Goal: Transaction & Acquisition: Purchase product/service

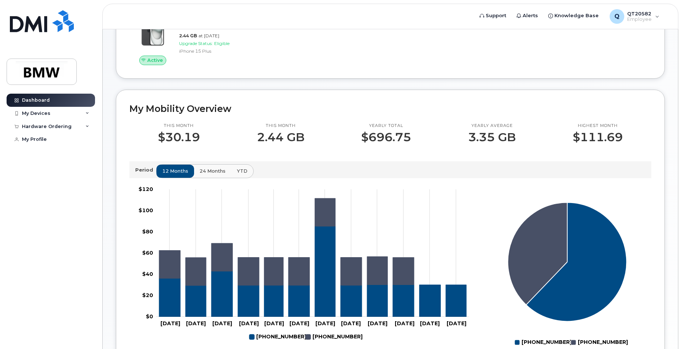
scroll to position [146, 0]
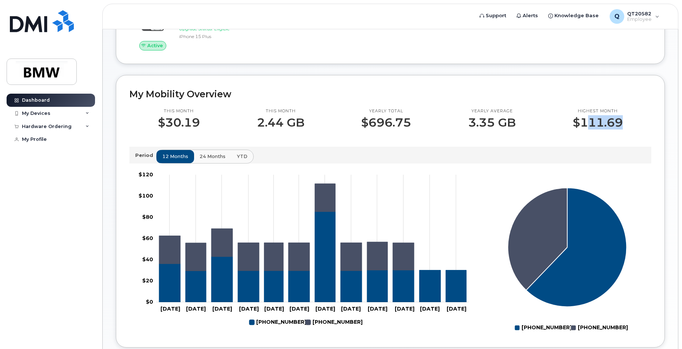
drag, startPoint x: 584, startPoint y: 129, endPoint x: 638, endPoint y: 130, distance: 54.5
click at [638, 129] on div "Highest month $111.69" at bounding box center [597, 118] width 107 height 21
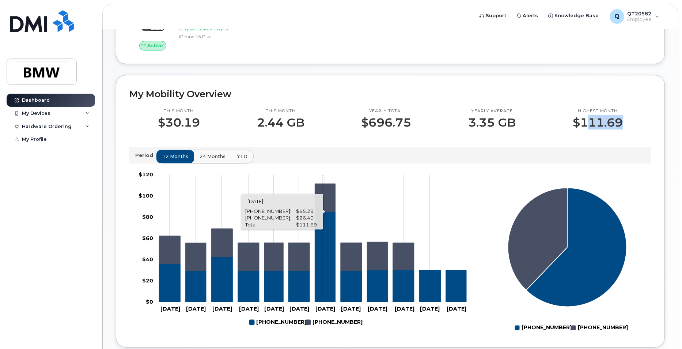
click at [323, 269] on icon "864-337-1729" at bounding box center [325, 256] width 20 height 90
click at [330, 287] on icon "864-337-1729" at bounding box center [325, 256] width 20 height 90
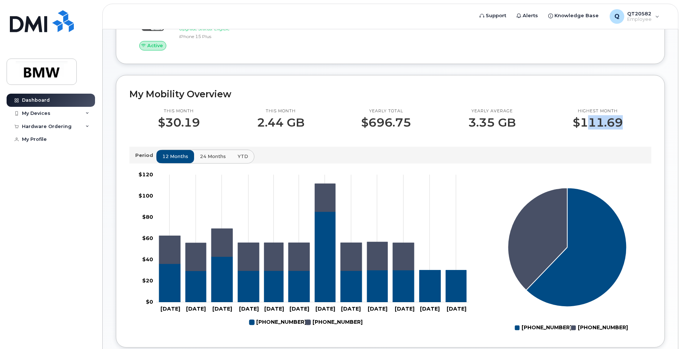
click at [200, 160] on span "24 months" at bounding box center [213, 156] width 26 height 7
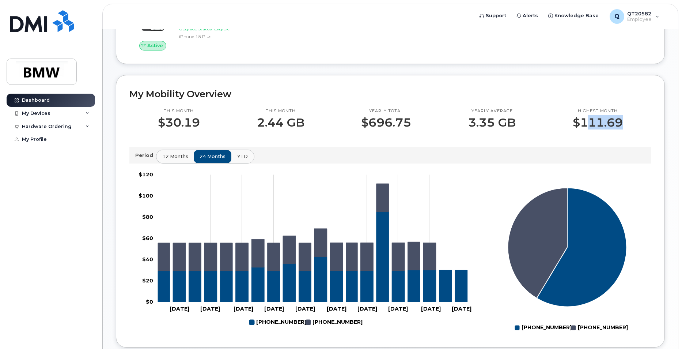
click at [242, 160] on span "YTD" at bounding box center [242, 156] width 11 height 7
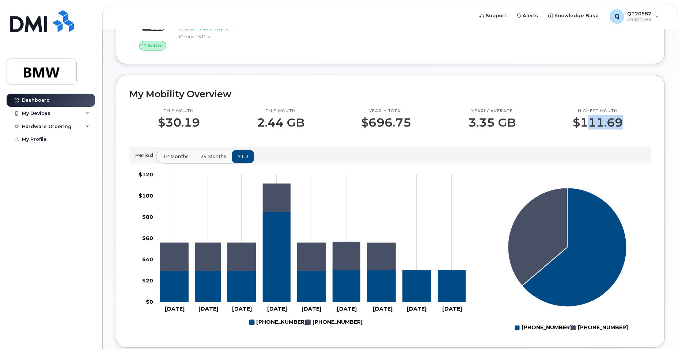
click at [167, 160] on span "12 months" at bounding box center [176, 156] width 26 height 7
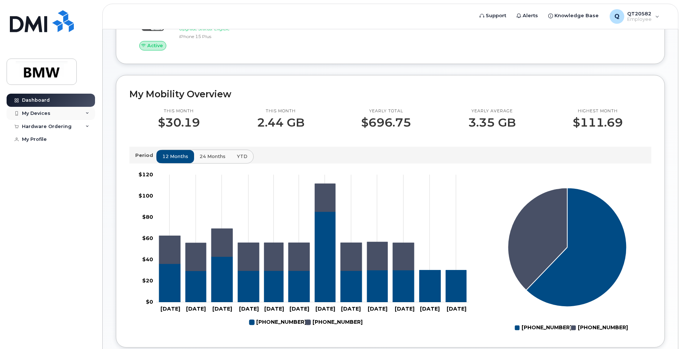
click at [32, 116] on div "My Devices" at bounding box center [36, 113] width 29 height 6
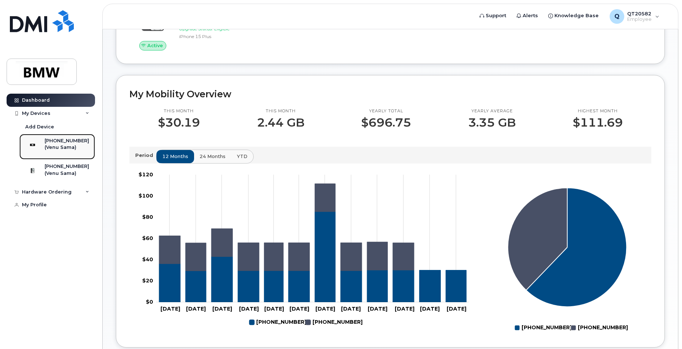
click at [68, 141] on div "[PHONE_NUMBER]" at bounding box center [67, 140] width 45 height 7
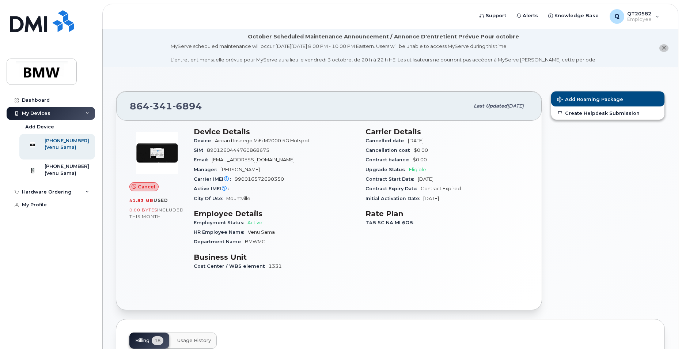
click at [369, 255] on div "Carrier Details Cancelled date [DATE] Cancellation cost $0.00 Contract balance …" at bounding box center [447, 202] width 172 height 158
click at [57, 146] on div "(Venu Sama)" at bounding box center [67, 147] width 45 height 7
click at [37, 101] on div "Dashboard" at bounding box center [36, 100] width 28 height 6
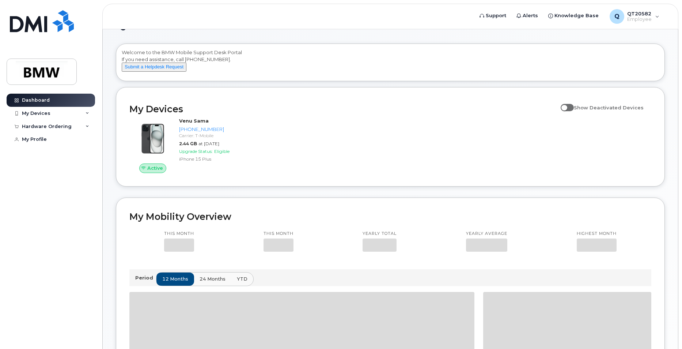
scroll to position [37, 0]
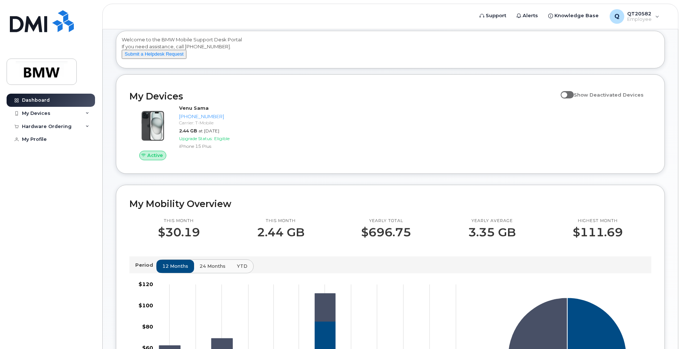
click at [566, 94] on input "Show Deactivated Devices" at bounding box center [564, 91] width 6 height 6
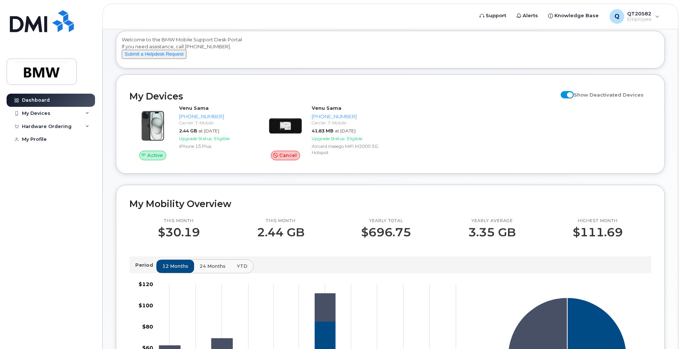
click at [570, 98] on span at bounding box center [567, 94] width 13 height 7
click at [566, 94] on input "Show Deactivated Devices" at bounding box center [564, 91] width 6 height 6
checkbox input "false"
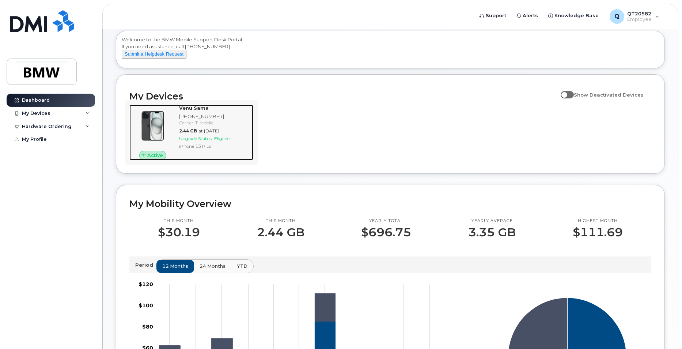
click at [147, 158] on span at bounding box center [144, 155] width 6 height 6
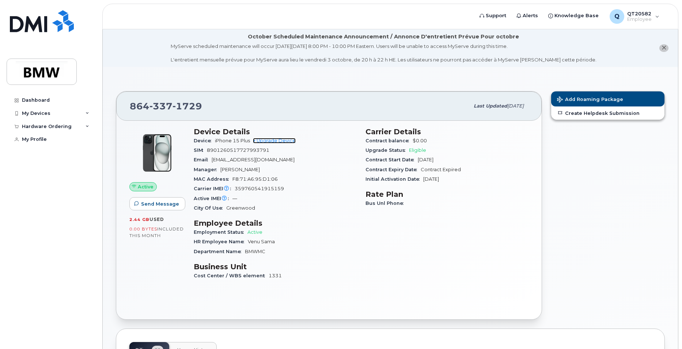
click at [269, 139] on link "+ Upgrade Device" at bounding box center [274, 140] width 43 height 5
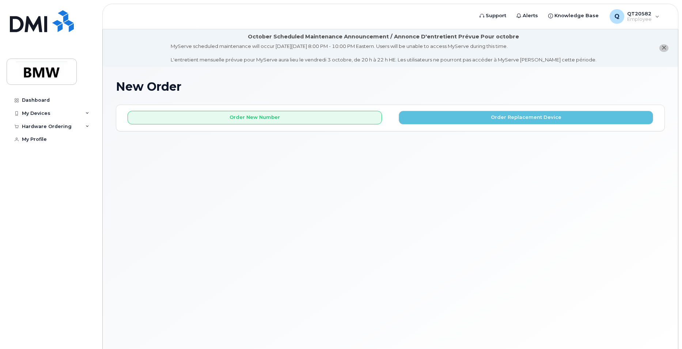
click at [568, 126] on div "Order New Number Order Replacement Device Please choose the carrier to which yo…" at bounding box center [390, 118] width 548 height 26
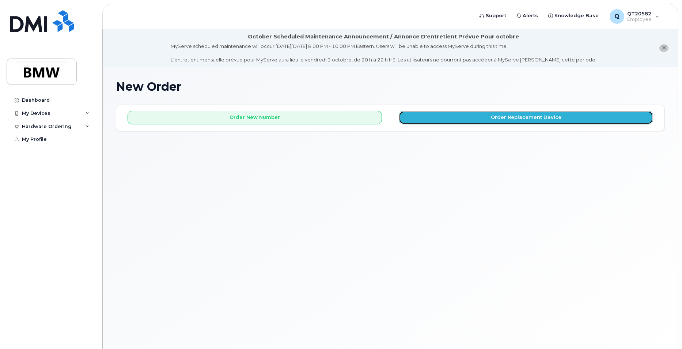
click at [569, 124] on button "Order Replacement Device" at bounding box center [526, 118] width 254 height 14
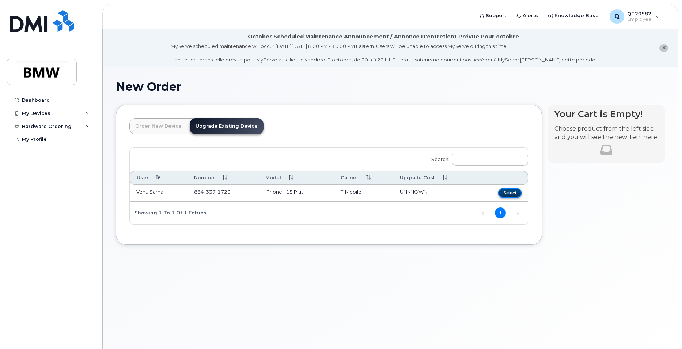
click at [508, 193] on button "Select" at bounding box center [509, 192] width 23 height 9
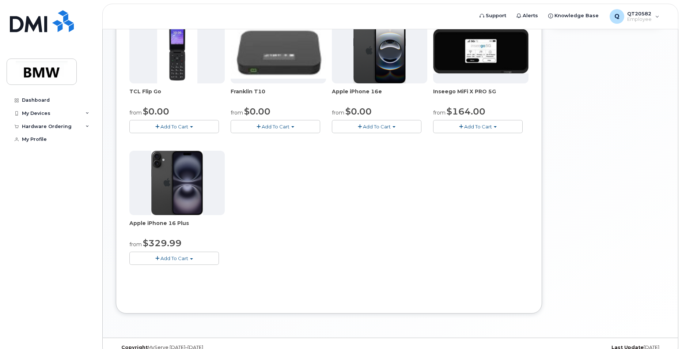
scroll to position [192, 0]
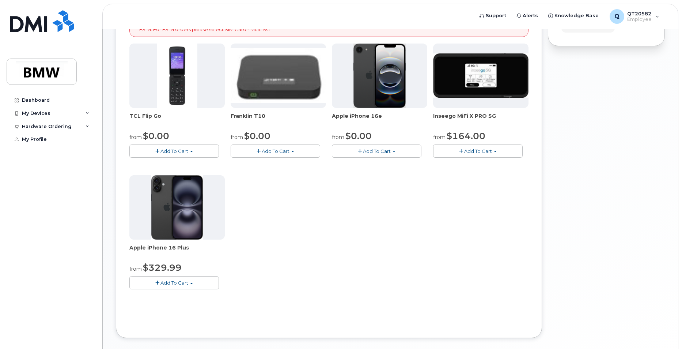
click at [203, 204] on div at bounding box center [176, 207] width 95 height 64
click at [184, 220] on img at bounding box center [177, 207] width 52 height 64
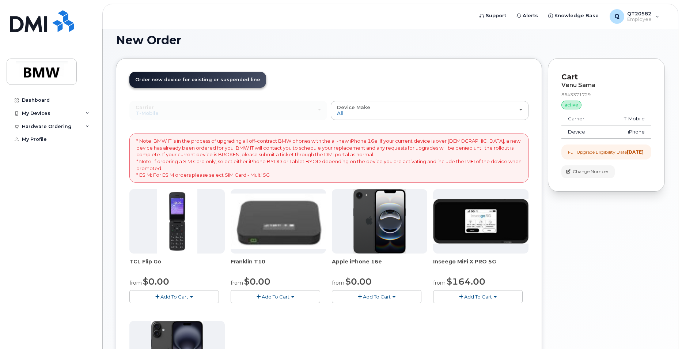
scroll to position [46, 0]
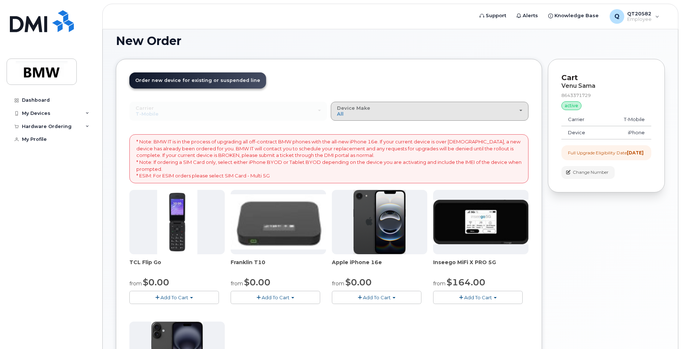
click at [357, 115] on div "Device Make All Cell Phone iPhone Modem" at bounding box center [429, 110] width 185 height 11
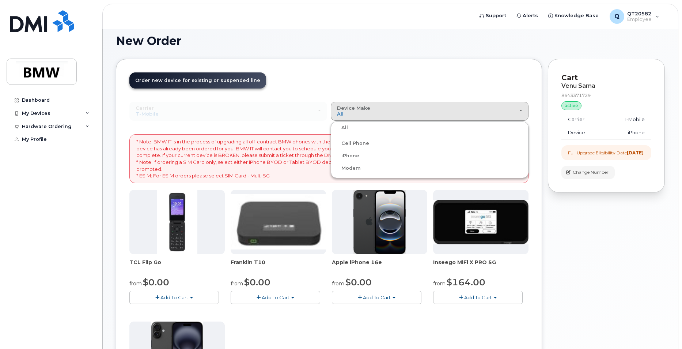
click at [363, 156] on div "iPhone" at bounding box center [430, 155] width 194 height 9
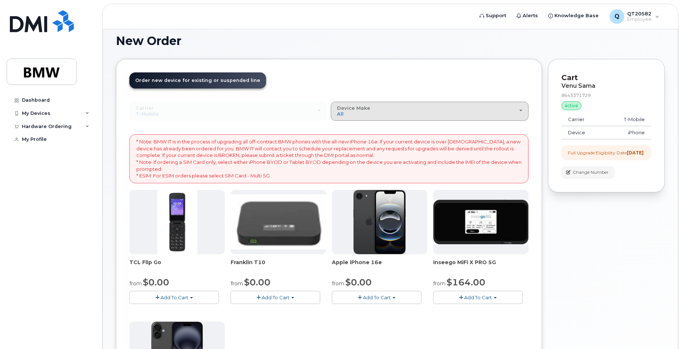
click at [467, 114] on div "Device Make All Cell Phone iPhone Modem" at bounding box center [429, 110] width 185 height 11
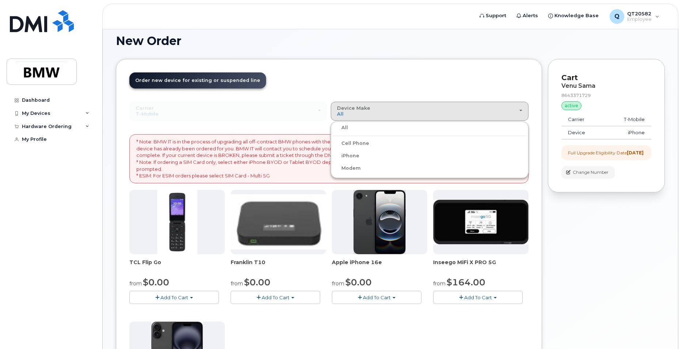
click at [355, 156] on label "iPhone" at bounding box center [346, 155] width 27 height 9
click at [0, 0] on input "iPhone" at bounding box center [0, 0] width 0 height 0
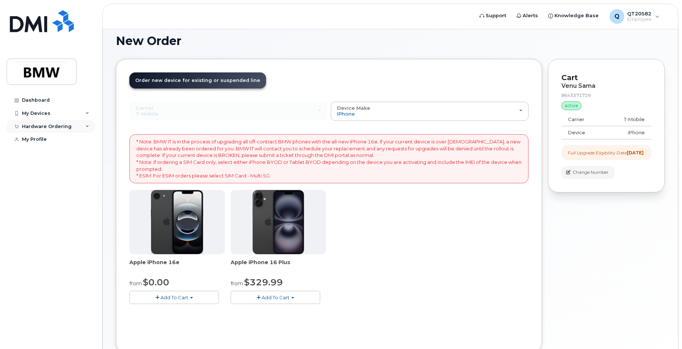
click at [42, 126] on div "Hardware Ordering" at bounding box center [47, 127] width 50 height 6
click at [34, 138] on div "New Order" at bounding box center [39, 139] width 28 height 7
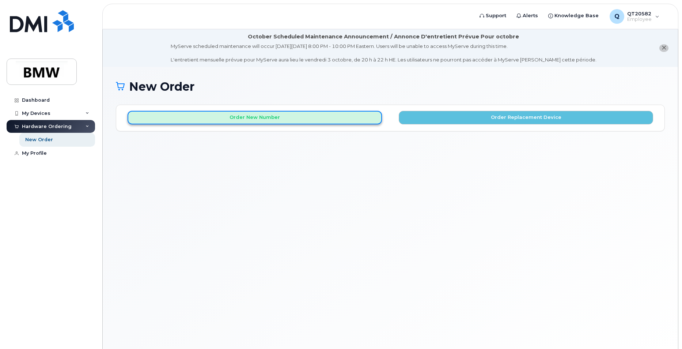
click at [222, 118] on button "Order New Number" at bounding box center [255, 118] width 254 height 14
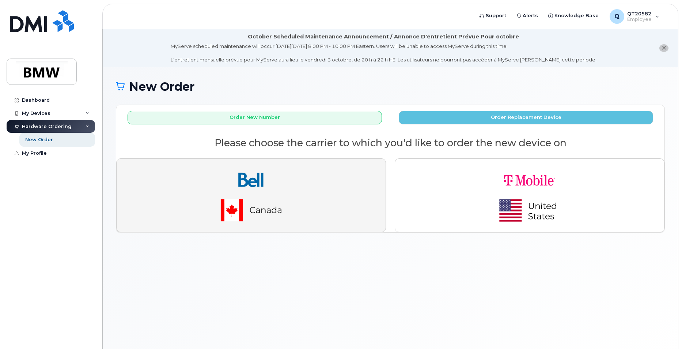
click at [322, 206] on button "button" at bounding box center [251, 195] width 270 height 74
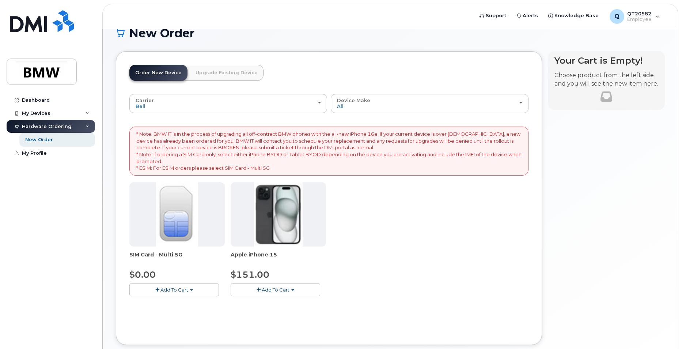
scroll to position [37, 0]
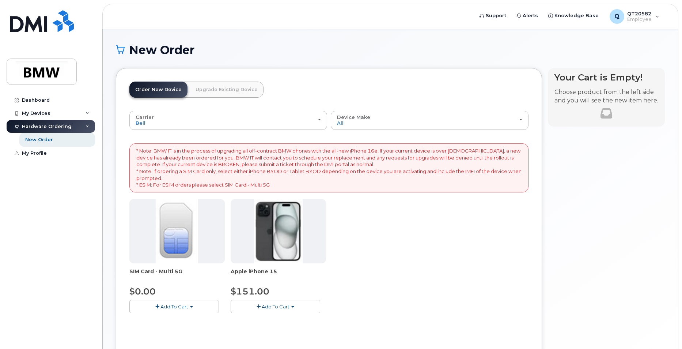
click at [237, 91] on link "Upgrade Existing Device" at bounding box center [227, 90] width 74 height 16
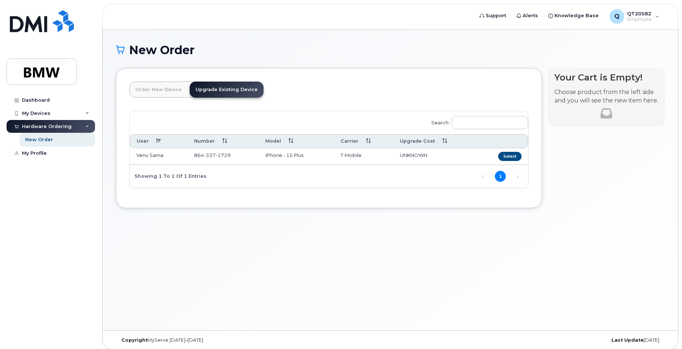
click at [144, 86] on link "Order New Device" at bounding box center [158, 90] width 58 height 16
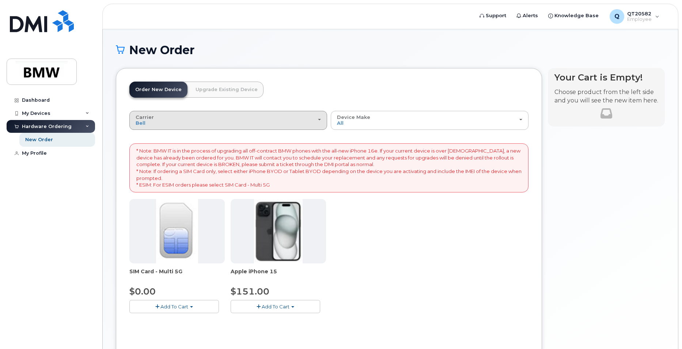
click at [168, 122] on div "Carrier Bell T-Mobile" at bounding box center [228, 119] width 185 height 11
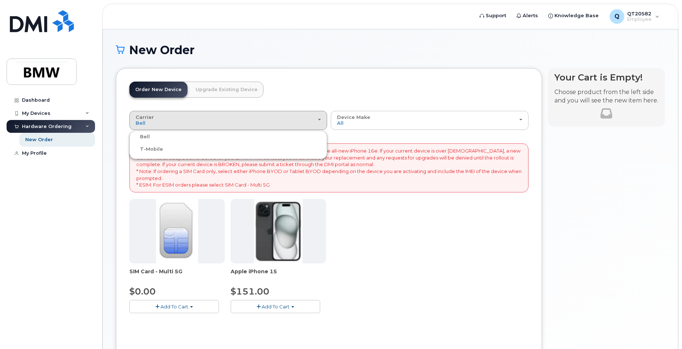
click at [153, 149] on label "T-Mobile" at bounding box center [147, 149] width 32 height 9
click at [0, 0] on input "T-Mobile" at bounding box center [0, 0] width 0 height 0
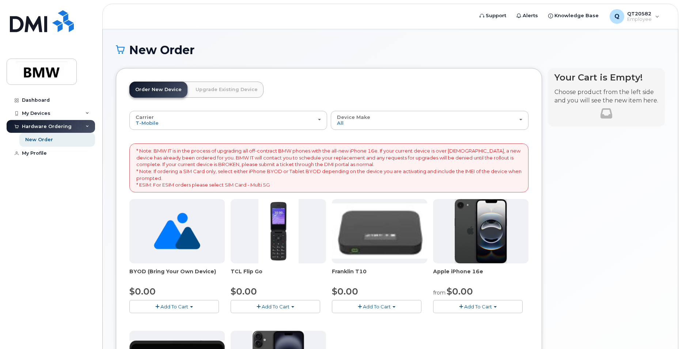
scroll to position [0, 0]
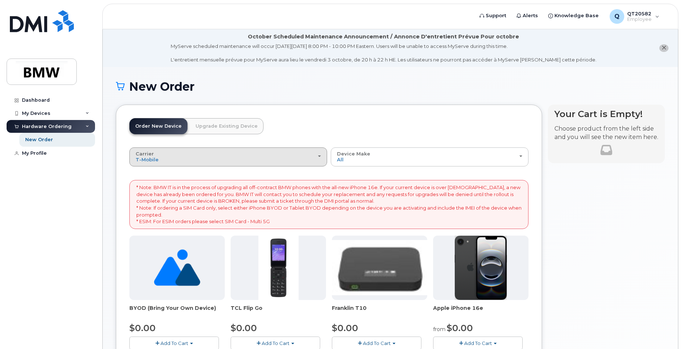
click at [224, 158] on div "Carrier Bell T-Mobile" at bounding box center [228, 156] width 185 height 11
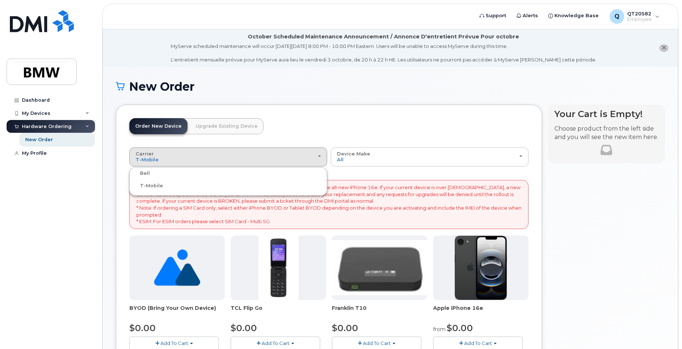
click at [159, 173] on div "Bell" at bounding box center [228, 173] width 194 height 9
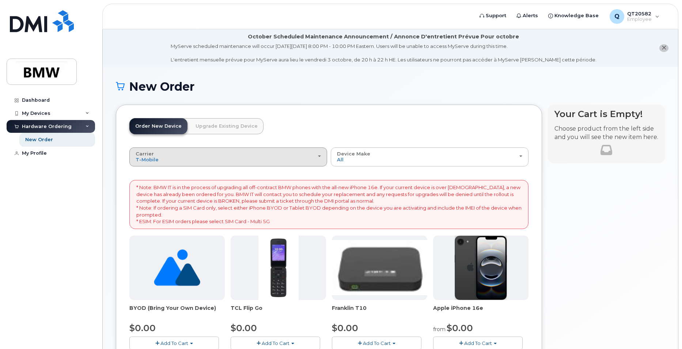
click at [162, 162] on div "Carrier Bell T-Mobile" at bounding box center [228, 156] width 185 height 11
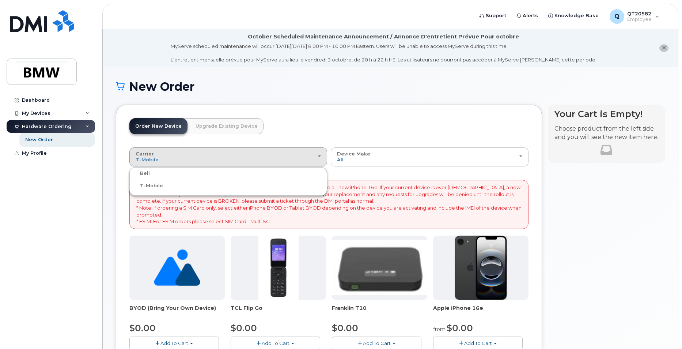
click at [144, 169] on label "Bell" at bounding box center [140, 173] width 19 height 9
click at [0, 0] on input "Bell" at bounding box center [0, 0] width 0 height 0
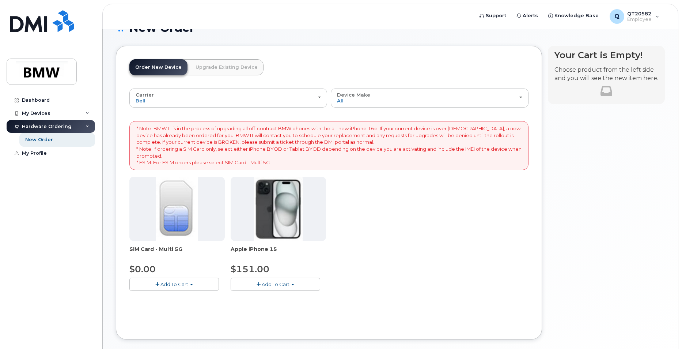
scroll to position [73, 0]
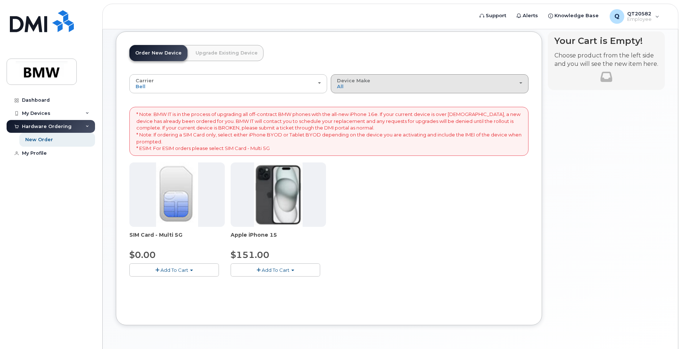
click at [355, 84] on div "Device Make All iPhone" at bounding box center [429, 83] width 185 height 11
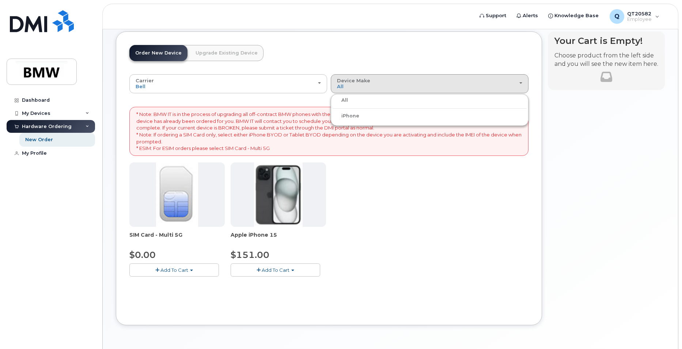
click at [425, 254] on div "SIM Card - Multi 5G $0.00 Add To Cart $0.00 - New Activation Apple iPhone 15 $1…" at bounding box center [328, 225] width 399 height 126
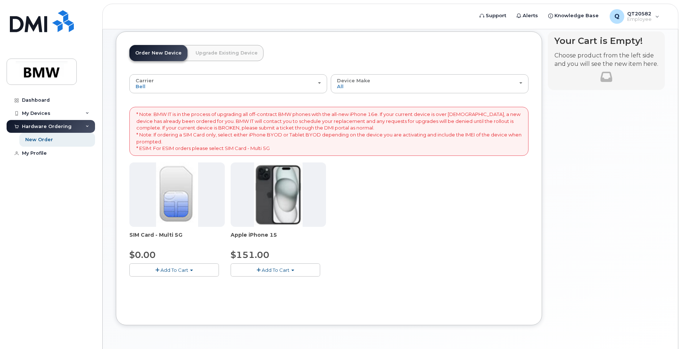
click at [226, 52] on link "Upgrade Existing Device" at bounding box center [227, 53] width 74 height 16
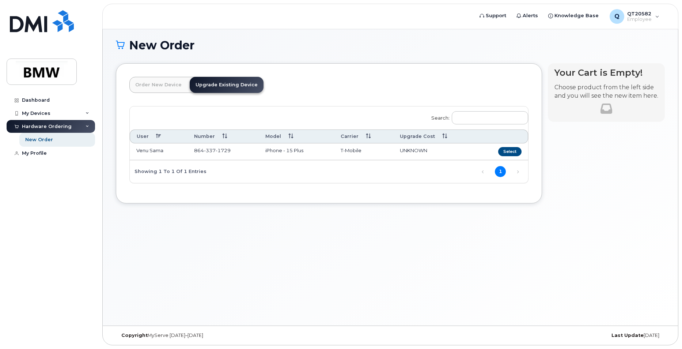
click at [155, 90] on link "Order New Device" at bounding box center [158, 85] width 58 height 16
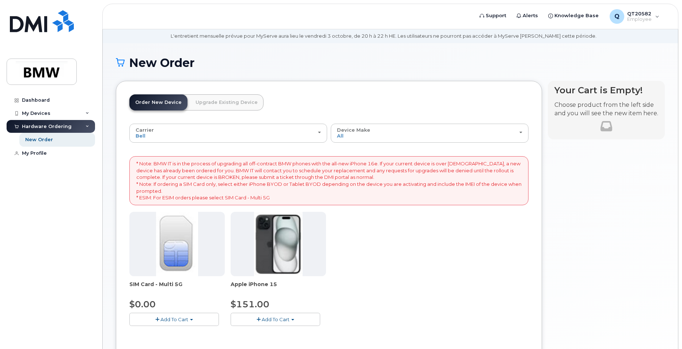
scroll to position [0, 0]
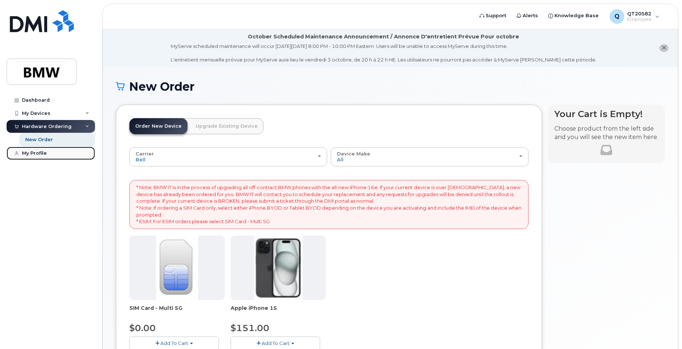
click at [35, 154] on div "My Profile" at bounding box center [34, 153] width 25 height 6
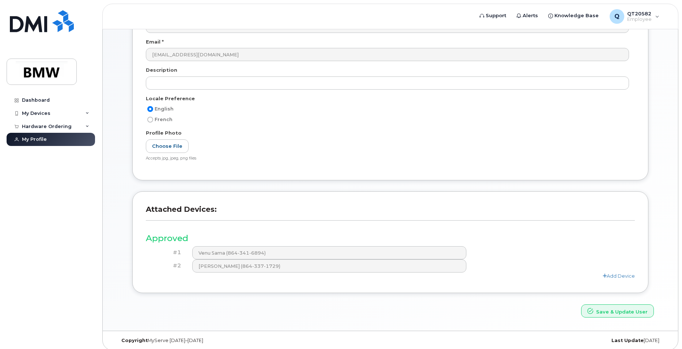
scroll to position [136, 0]
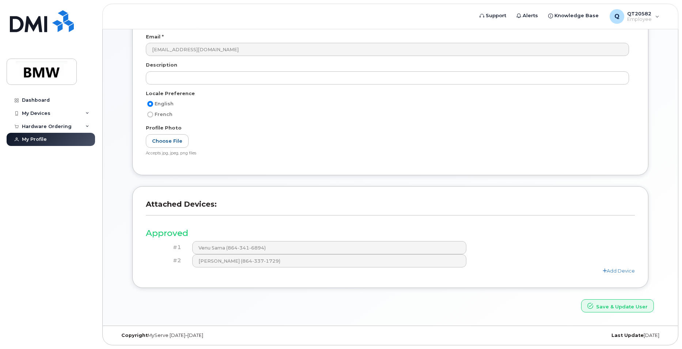
drag, startPoint x: 434, startPoint y: 249, endPoint x: 475, endPoint y: 266, distance: 45.0
click at [475, 266] on div "#2 [PERSON_NAME] (864-337-1729)" at bounding box center [390, 260] width 489 height 13
click at [33, 99] on div "Dashboard" at bounding box center [36, 100] width 28 height 6
